Goal: Task Accomplishment & Management: Complete application form

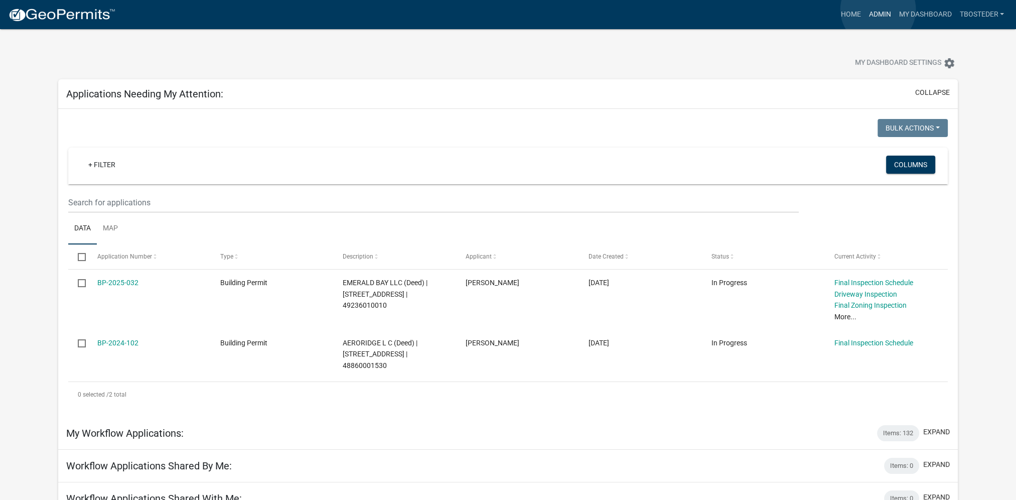
click at [878, 10] on link "Admin" at bounding box center [879, 14] width 30 height 19
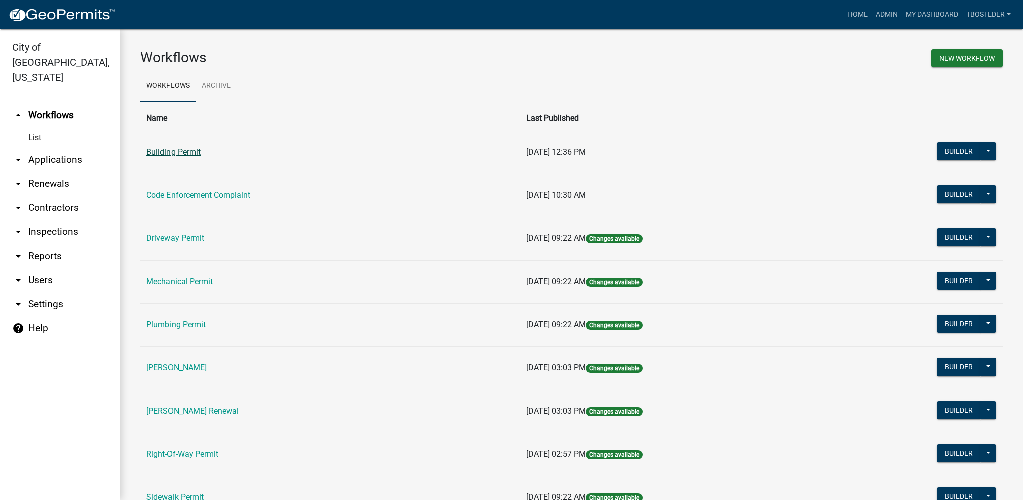
click at [189, 153] on link "Building Permit" at bounding box center [173, 152] width 54 height 10
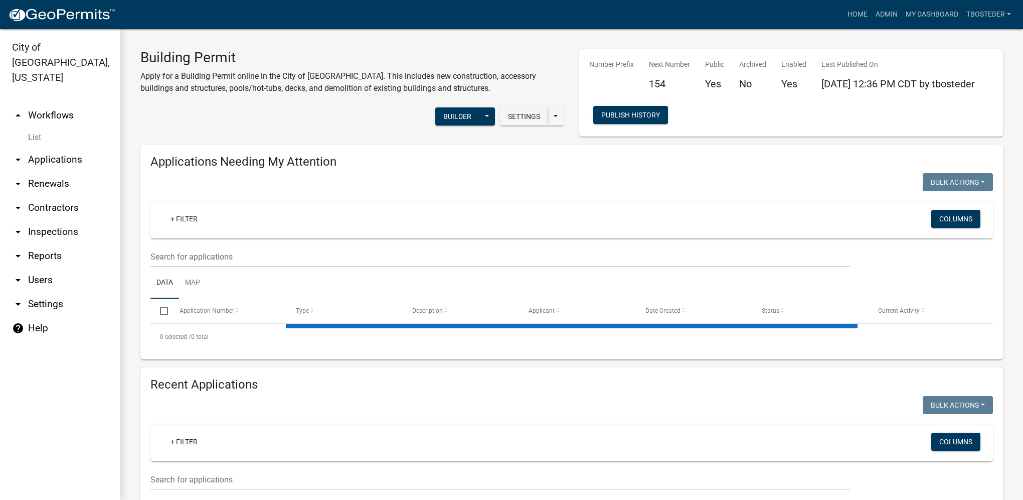
select select "1: 25"
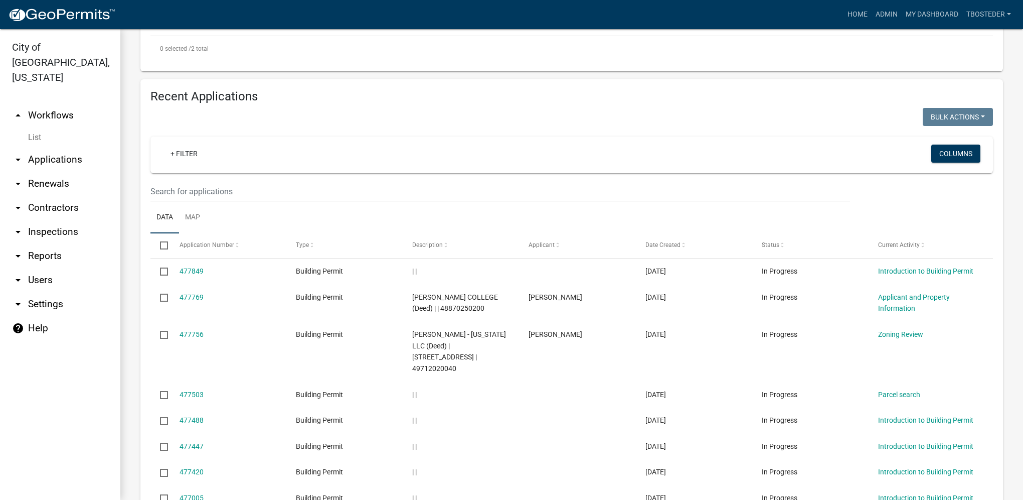
scroll to position [401, 0]
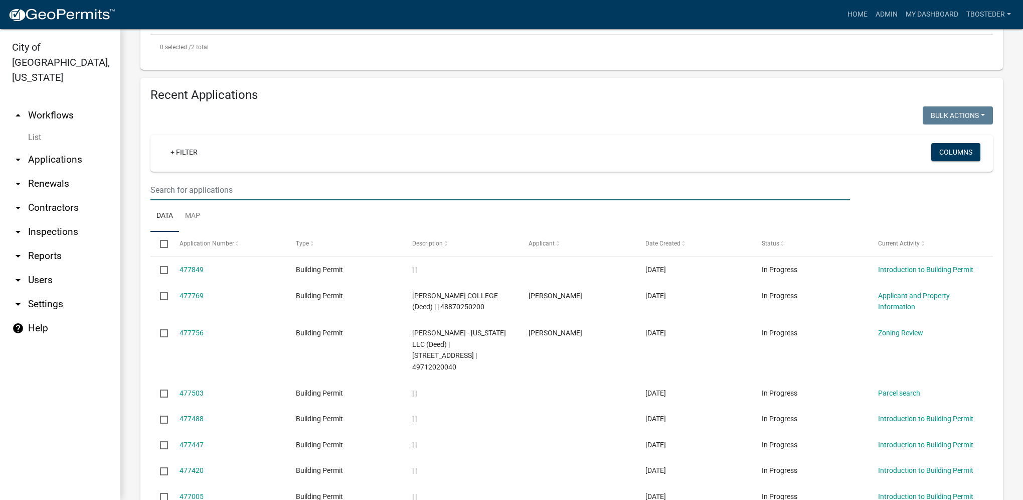
click at [249, 191] on input "text" at bounding box center [500, 190] width 700 height 21
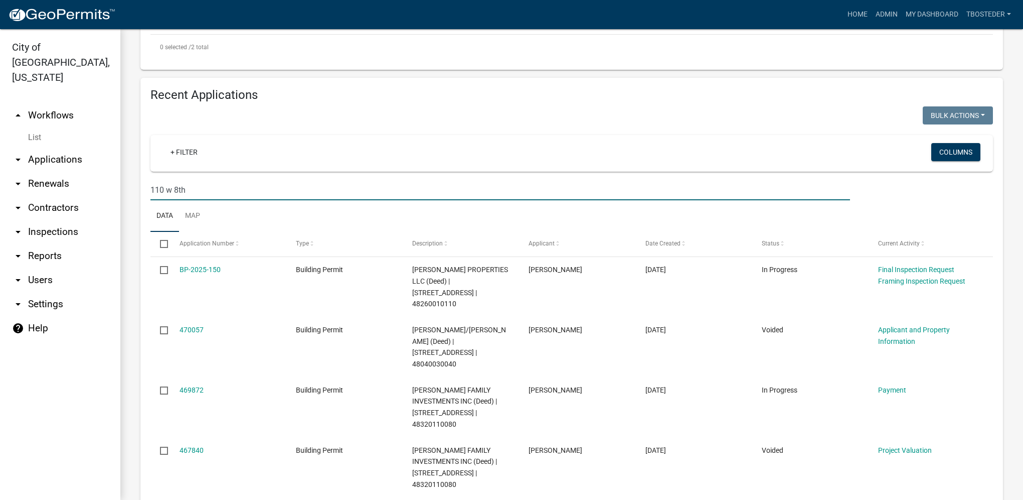
type input "110 w 8th"
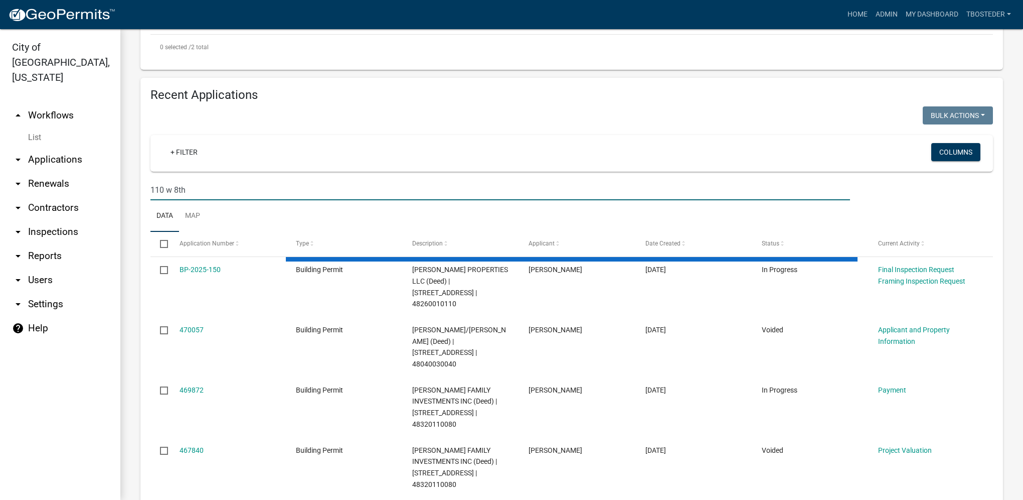
scroll to position [267, 0]
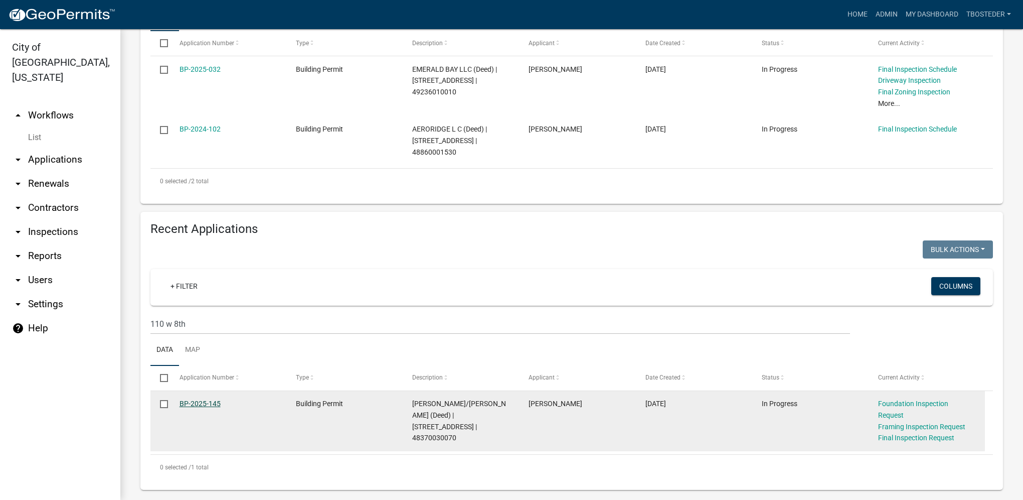
click at [205, 407] on link "BP-2025-145" at bounding box center [200, 403] width 41 height 8
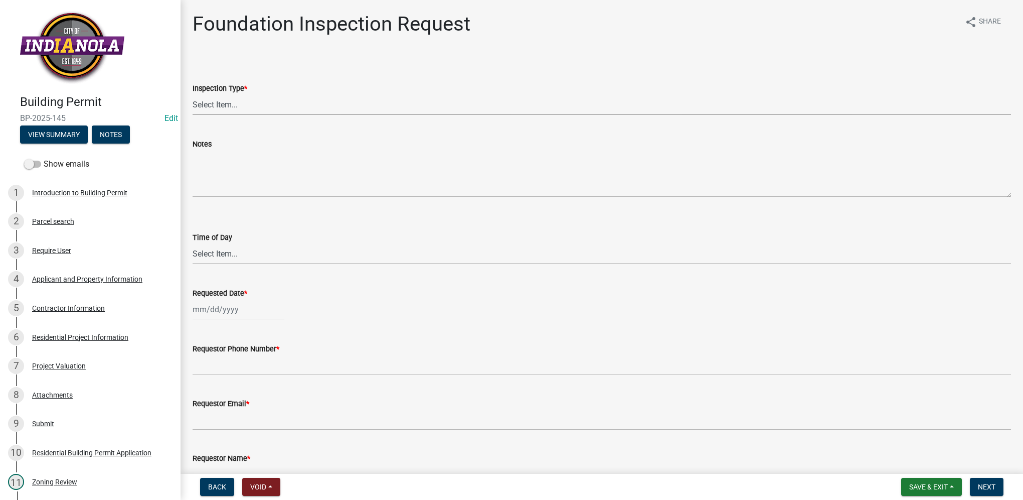
click at [216, 102] on select "Select Item... Foundation" at bounding box center [602, 104] width 818 height 21
click at [193, 94] on select "Select Item... Foundation" at bounding box center [602, 104] width 818 height 21
select select "d070bc68-320e-4daf-b0f4-9b1e3273afde"
click at [213, 252] on select "Select Item... AM PM" at bounding box center [602, 253] width 818 height 21
click at [193, 243] on select "Select Item... AM PM" at bounding box center [602, 253] width 818 height 21
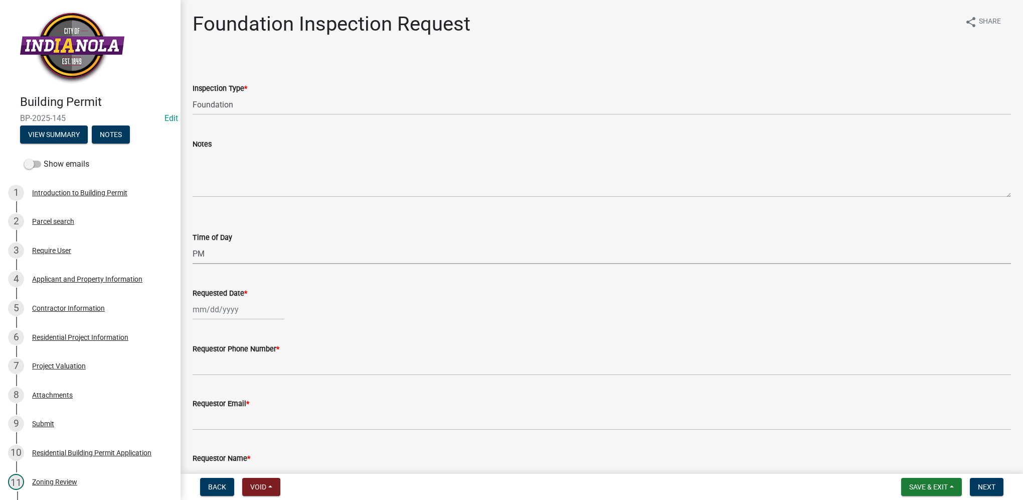
select select "e2425e86-bc0a-4638-8dbc-f5bad8ae1679"
click at [217, 305] on div at bounding box center [239, 309] width 92 height 21
select select "9"
select select "2025"
click at [203, 397] on div "15" at bounding box center [203, 395] width 16 height 16
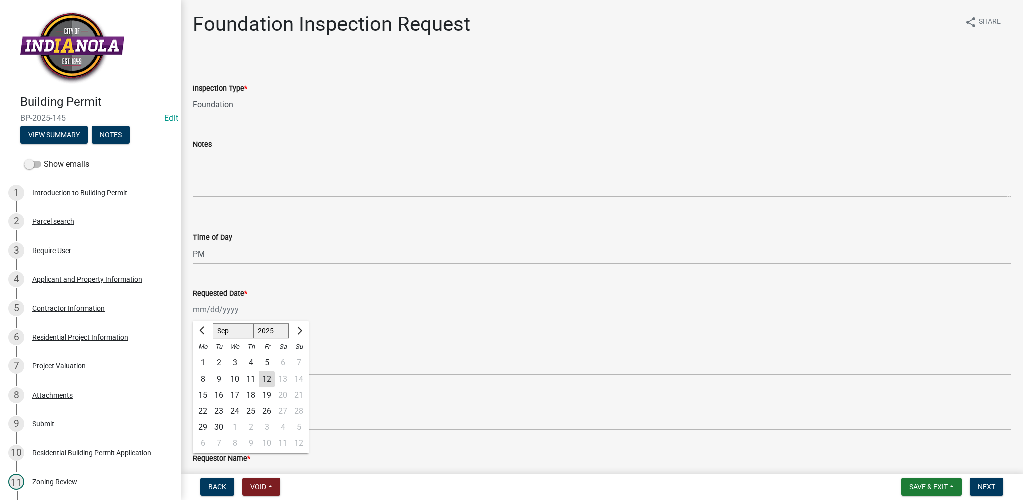
type input "[DATE]"
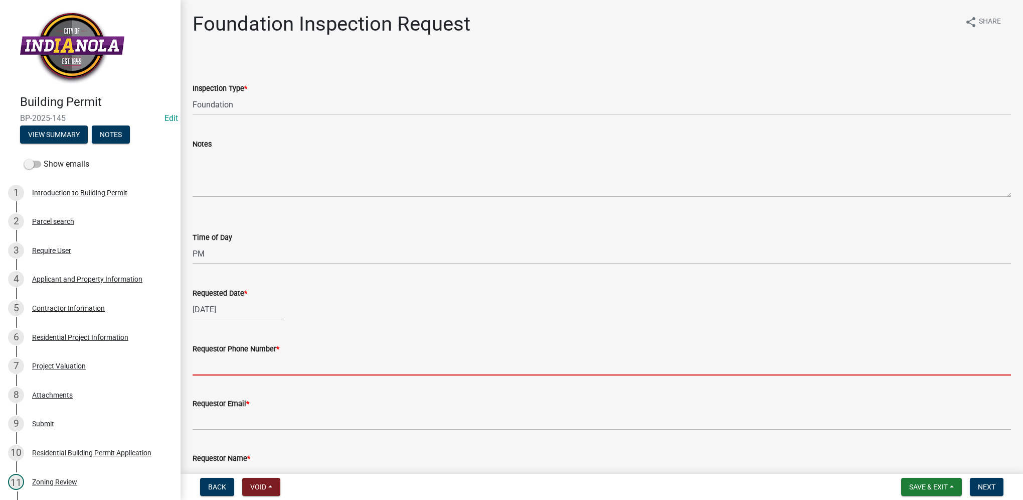
click at [213, 371] on input "Requestor Phone Number *" at bounding box center [602, 365] width 818 height 21
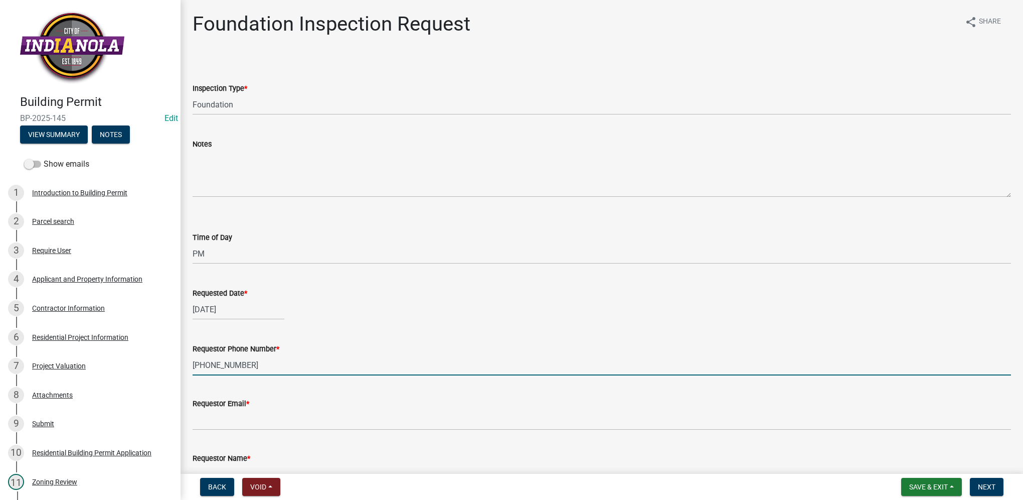
type input "[PHONE_NUMBER]"
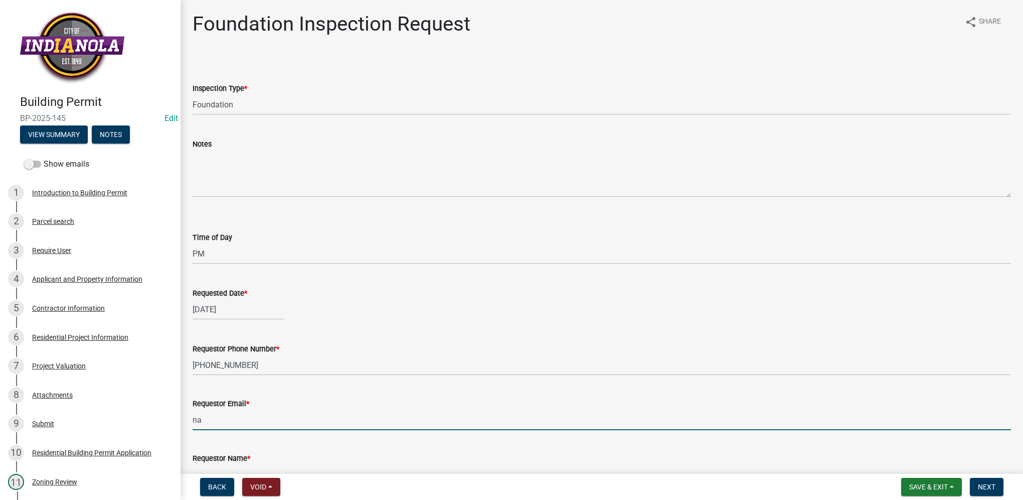
type input "[EMAIL_ADDRESS][DOMAIN_NAME]"
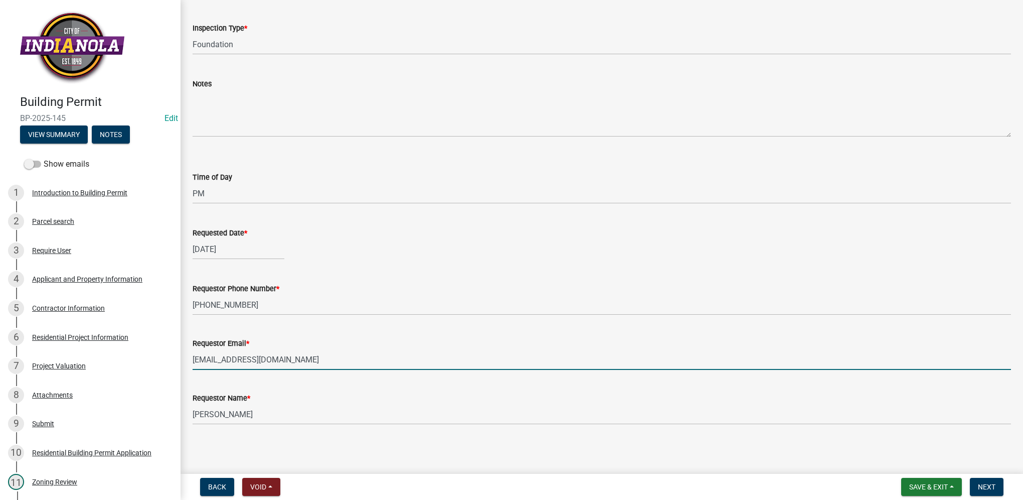
scroll to position [62, 0]
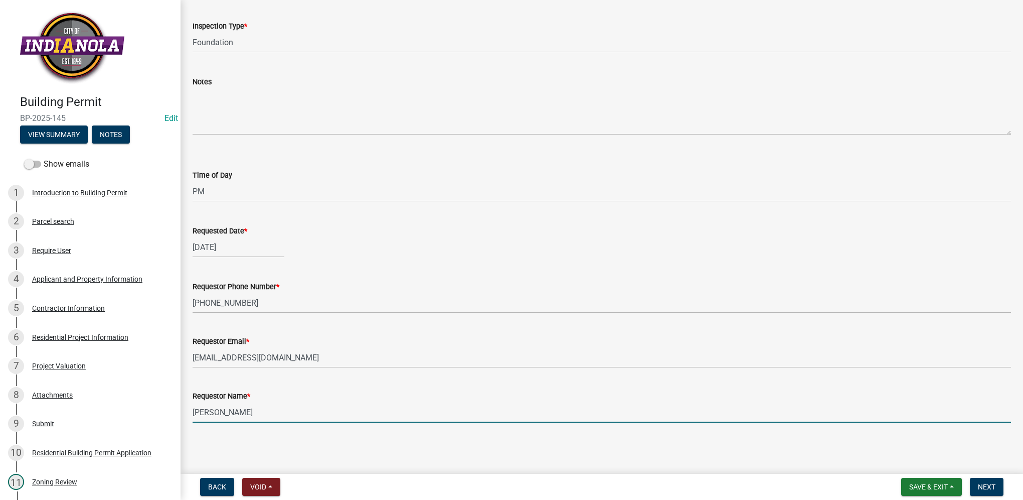
drag, startPoint x: 263, startPoint y: 416, endPoint x: 207, endPoint y: 407, distance: 56.4
click at [207, 407] on input "[PERSON_NAME]" at bounding box center [602, 412] width 818 height 21
type input "C"
type input "[PERSON_NAME]"
click at [973, 482] on button "Next" at bounding box center [987, 486] width 34 height 18
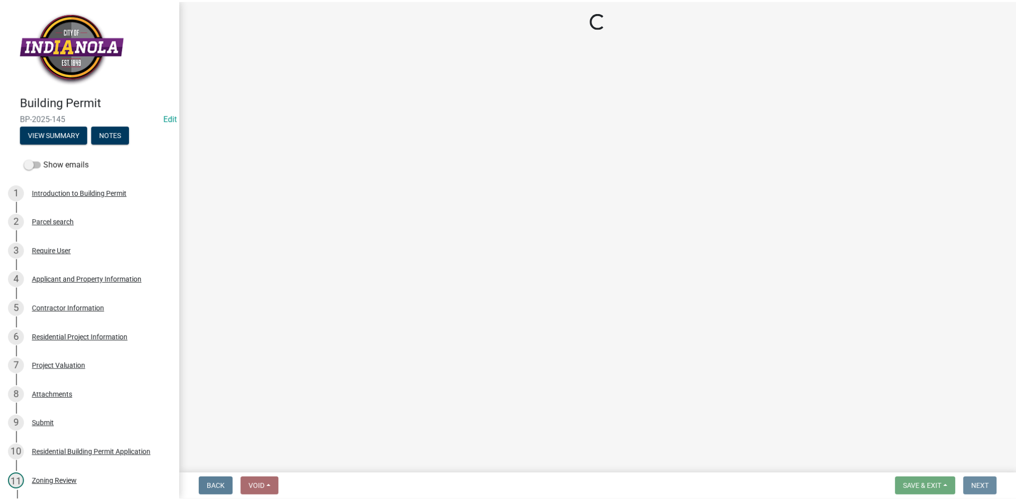
scroll to position [0, 0]
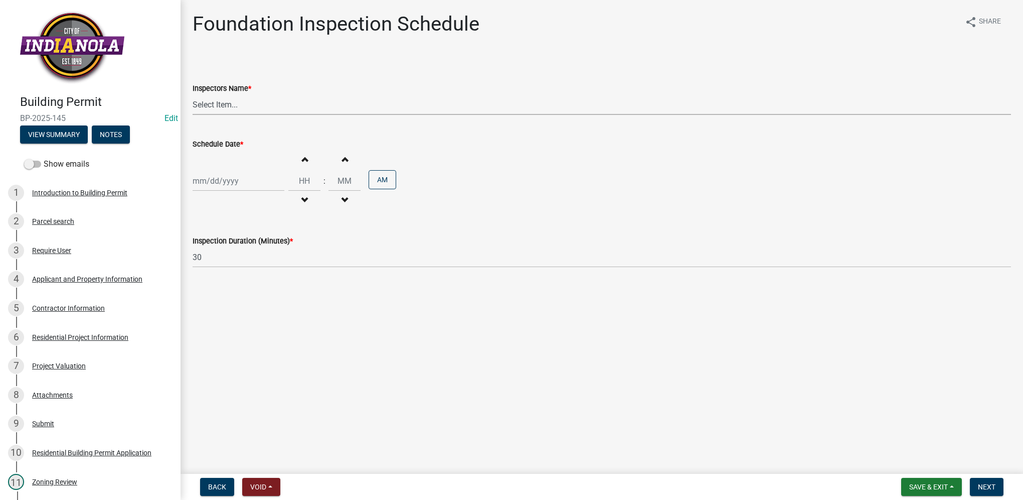
click at [228, 100] on select "Select Item... [DEMOGRAPHIC_DATA] (Indianola Other Inspector) T. Little ([PERSO…" at bounding box center [602, 104] width 818 height 21
select select "27b8dde7-9ed4-44e4-ae8e-5969b60be3e6"
click at [193, 94] on select "Select Item... [DEMOGRAPHIC_DATA] (Indianola Other Inspector) T. Little ([PERSO…" at bounding box center [602, 104] width 818 height 21
click at [230, 175] on div at bounding box center [239, 181] width 92 height 21
select select "9"
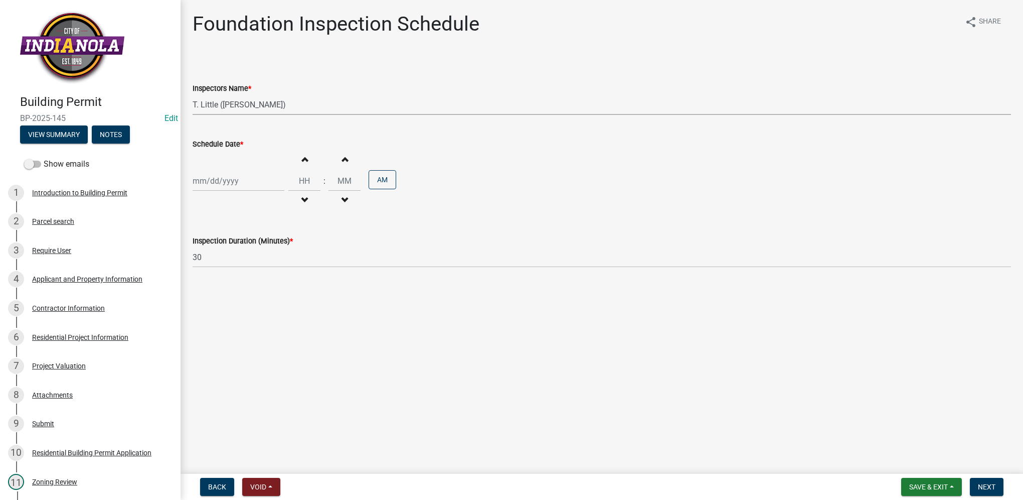
select select "2025"
click at [203, 269] on div "15" at bounding box center [203, 266] width 16 height 16
type input "[DATE]"
click at [305, 183] on input "Hours" at bounding box center [304, 181] width 32 height 21
type input "01"
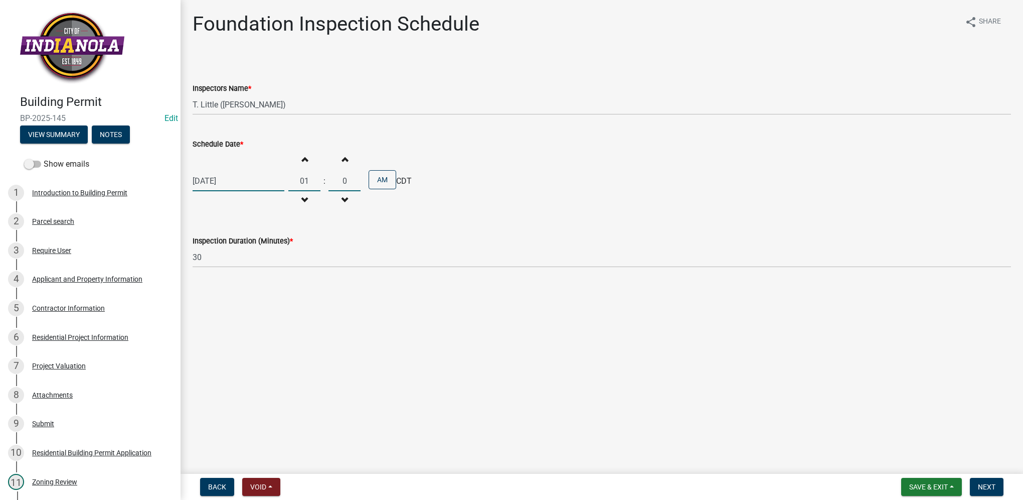
type input "00"
drag, startPoint x: 372, startPoint y: 179, endPoint x: 368, endPoint y: 274, distance: 95.9
click at [372, 179] on button "AM" at bounding box center [383, 179] width 28 height 19
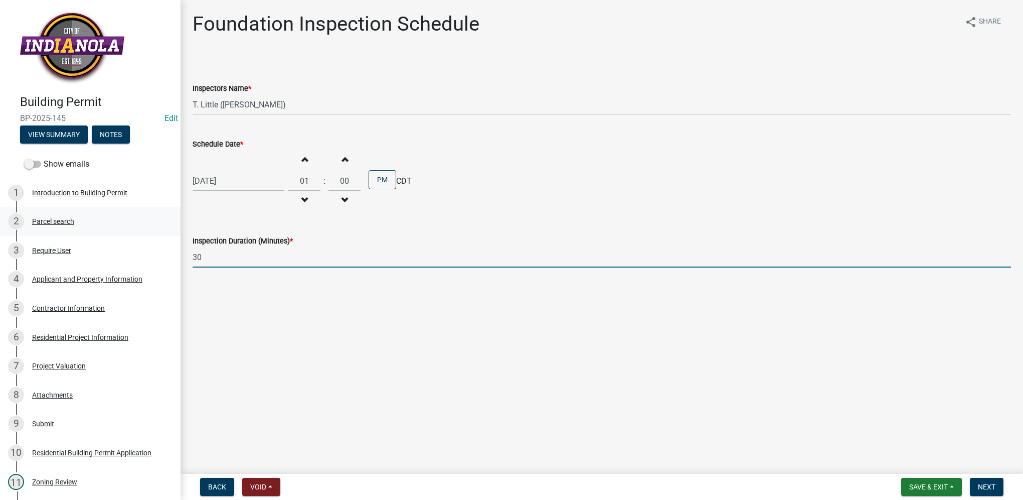
drag, startPoint x: 227, startPoint y: 259, endPoint x: 144, endPoint y: 225, distance: 89.7
click at [148, 231] on div "Building Permit BP-2025-145 Edit View Summary Notes Show emails 1 Introduction …" at bounding box center [511, 250] width 1023 height 500
type input "60"
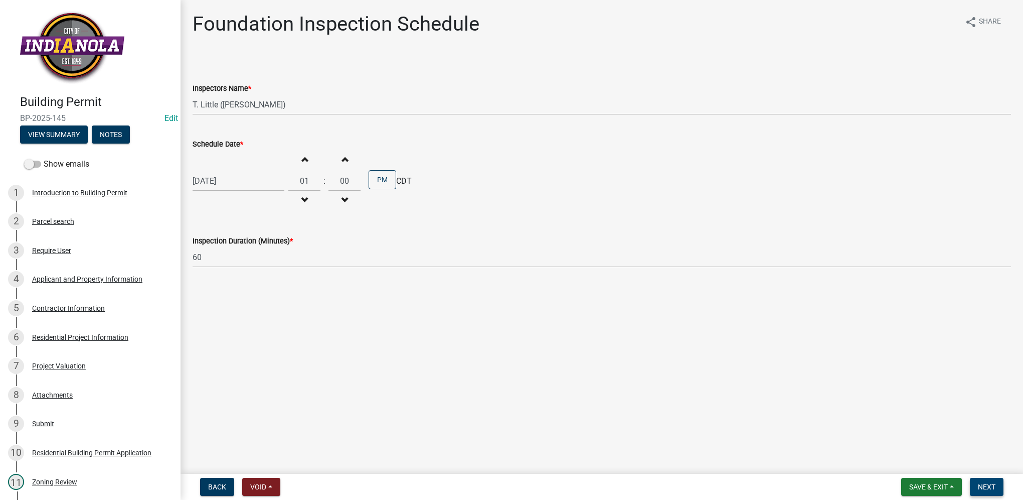
click at [991, 487] on span "Next" at bounding box center [987, 486] width 18 height 8
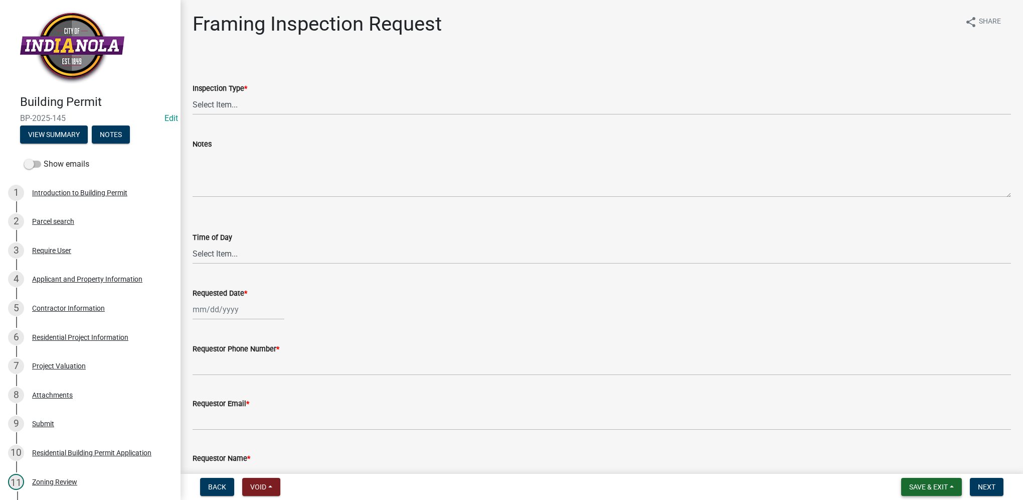
click at [944, 488] on span "Save & Exit" at bounding box center [928, 486] width 39 height 8
click at [941, 469] on button "Save & Exit" at bounding box center [922, 460] width 80 height 24
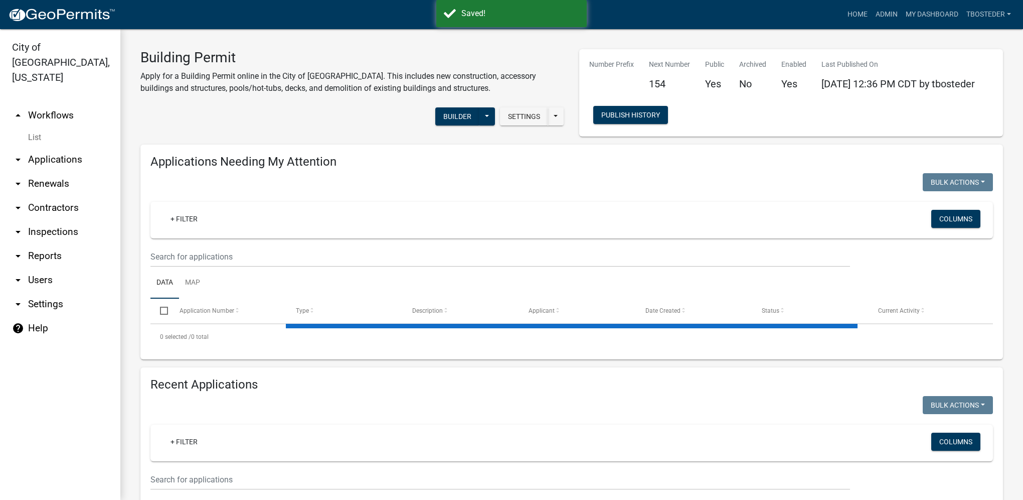
select select "1: 25"
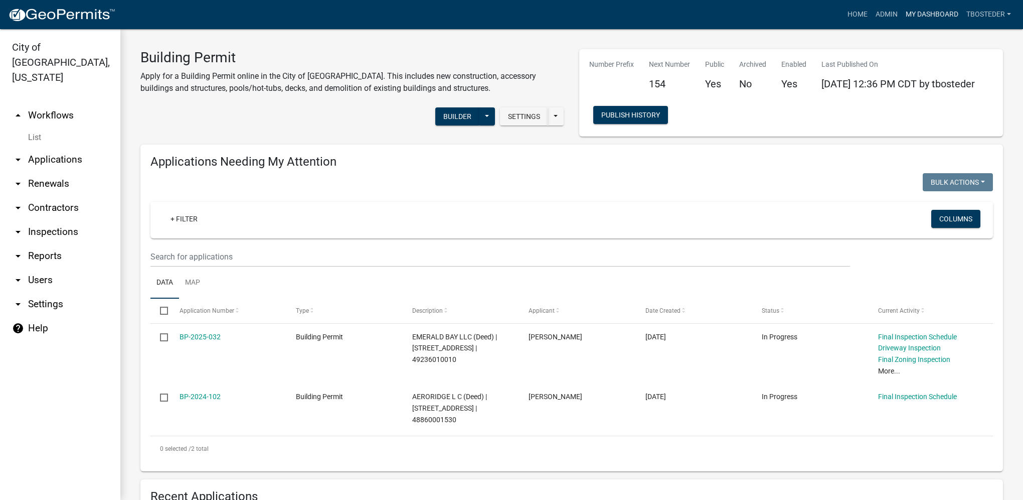
click at [908, 22] on link "My Dashboard" at bounding box center [932, 14] width 61 height 19
